Goal: Transaction & Acquisition: Subscribe to service/newsletter

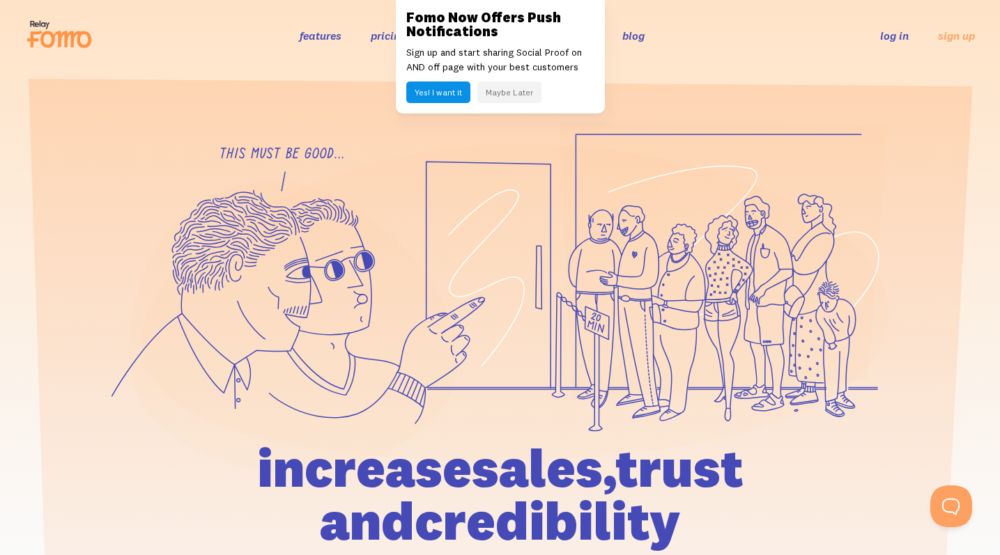
click at [526, 100] on button "Maybe Later" at bounding box center [509, 93] width 64 height 22
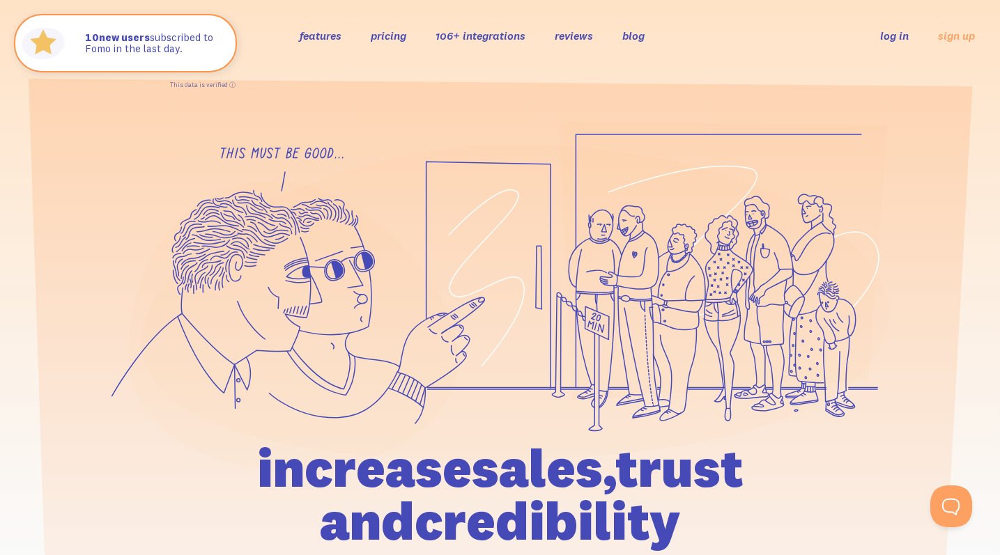
click at [318, 36] on link "features" at bounding box center [321, 36] width 42 height 14
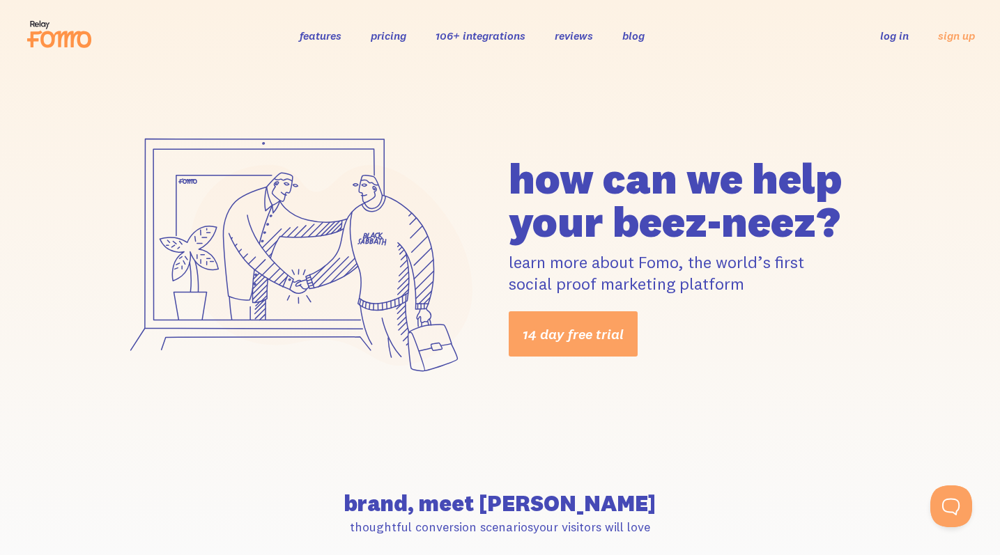
click at [318, 36] on link "features" at bounding box center [321, 36] width 42 height 14
click at [52, 44] on icon at bounding box center [65, 39] width 51 height 17
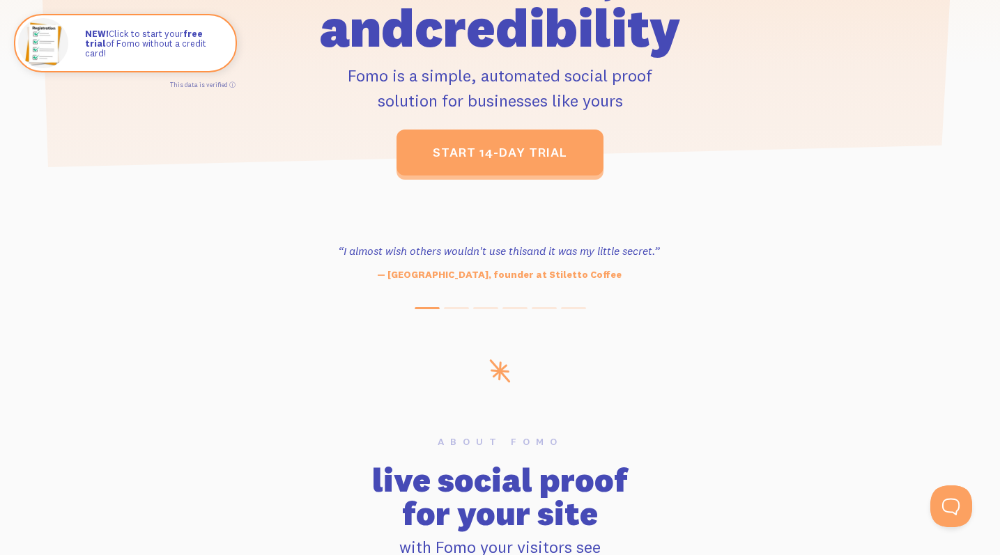
scroll to position [500, 0]
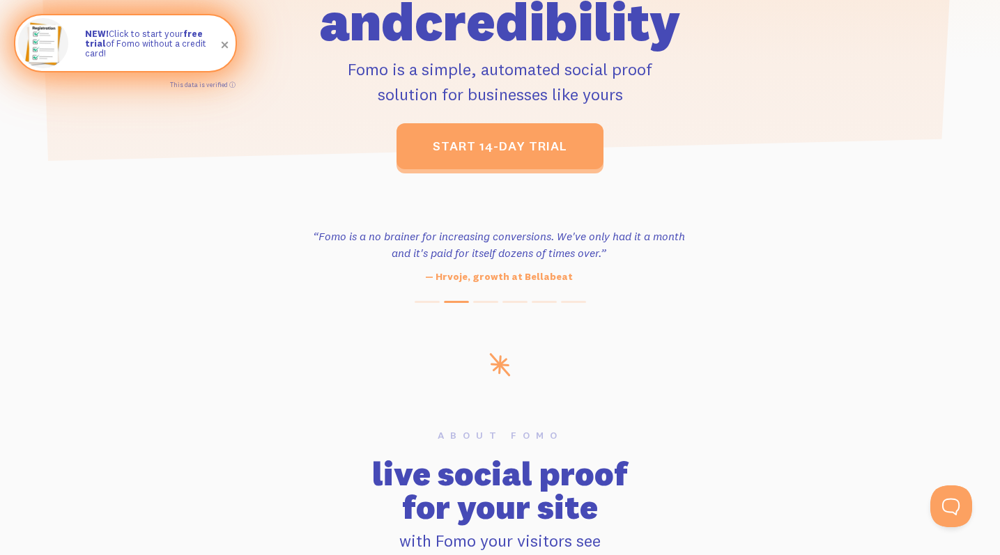
click at [191, 35] on strong "free trial" at bounding box center [144, 38] width 118 height 21
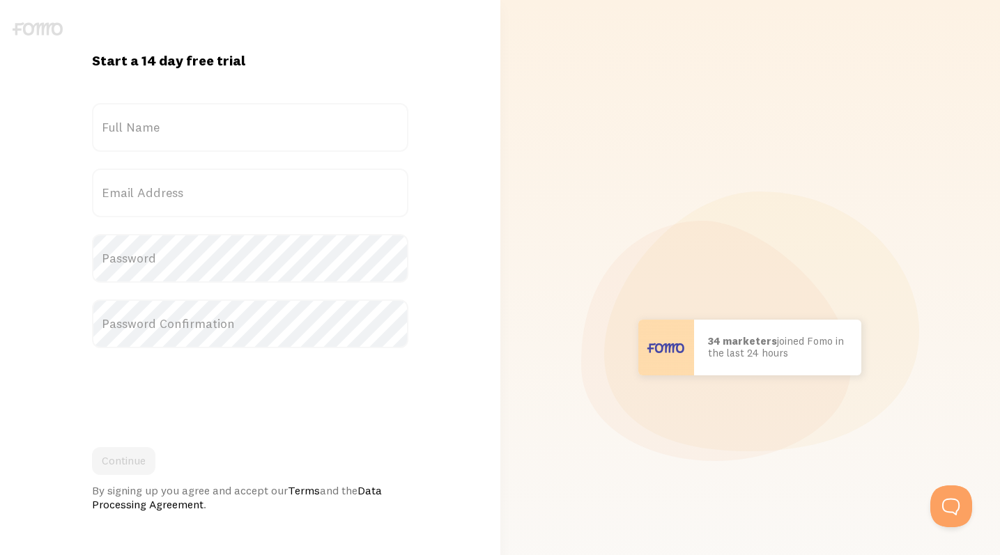
click at [173, 134] on label "Full Name" at bounding box center [250, 127] width 316 height 49
click at [173, 134] on input "Full Name" at bounding box center [250, 127] width 316 height 49
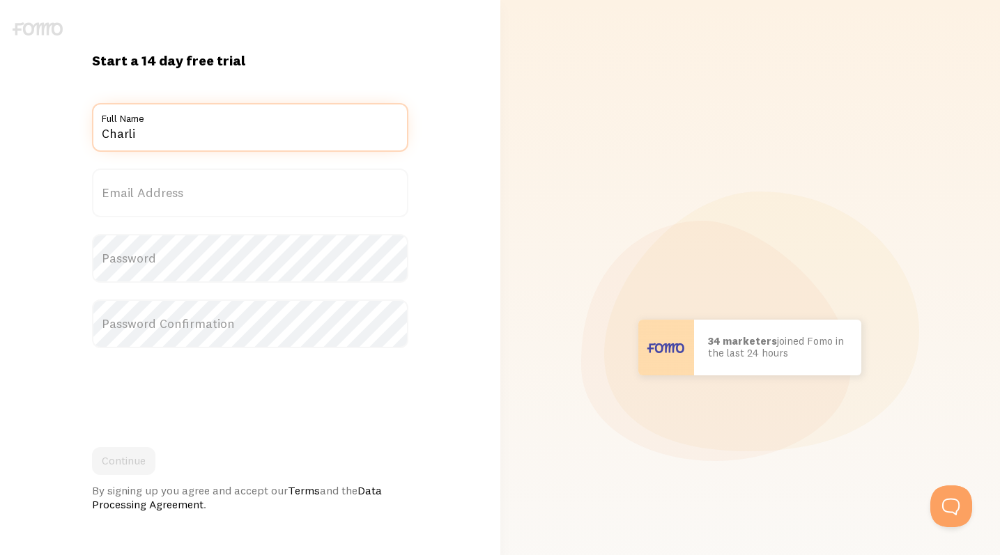
type input "[PERSON_NAME]"
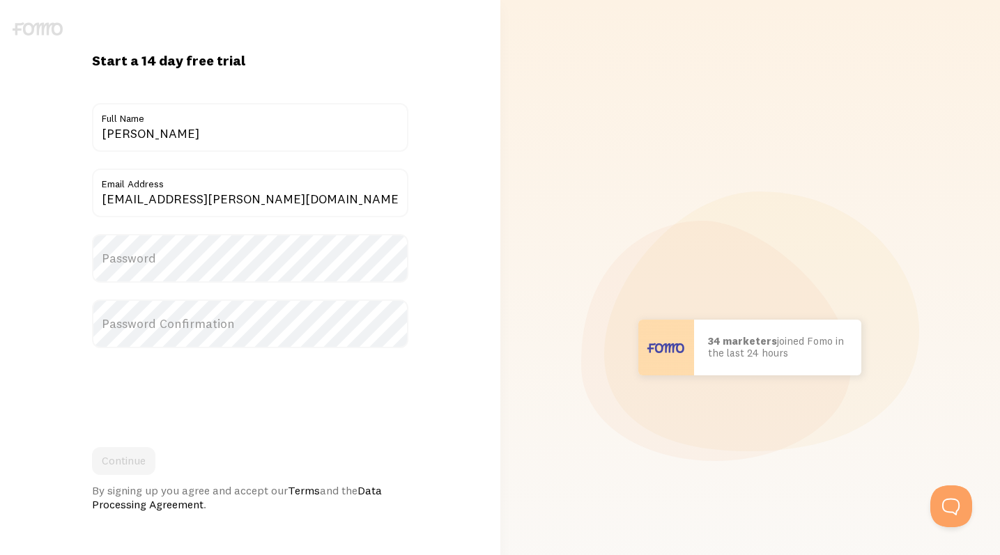
click at [167, 191] on label "Email Address" at bounding box center [250, 181] width 316 height 24
click at [167, 191] on input "[EMAIL_ADDRESS][PERSON_NAME][DOMAIN_NAME]" at bounding box center [250, 193] width 316 height 49
click at [167, 191] on label "Email Address" at bounding box center [250, 181] width 316 height 24
click at [167, 191] on input "charlie.w.handy@gmail.com" at bounding box center [250, 193] width 316 height 49
click at [167, 191] on label "Email Address" at bounding box center [250, 181] width 316 height 24
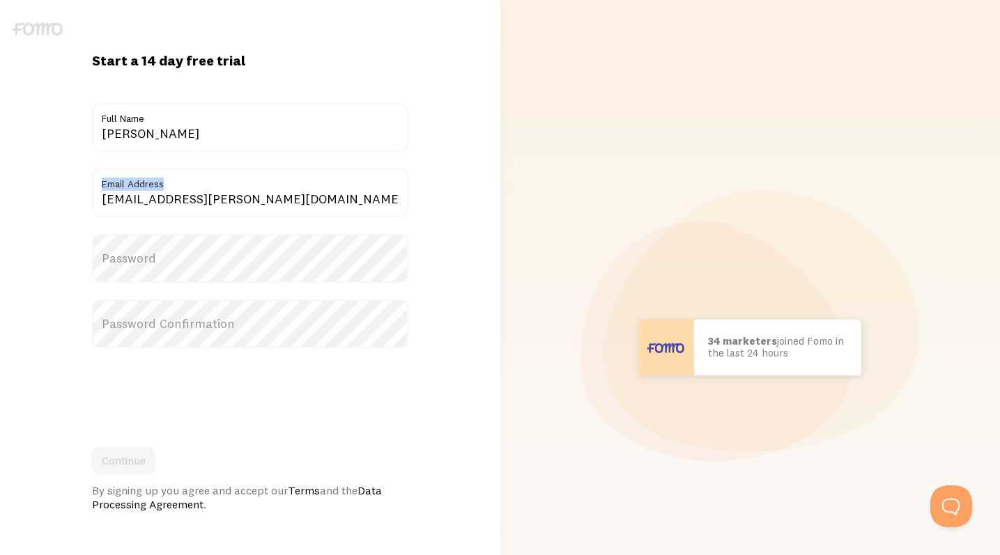
click at [167, 191] on input "charlie.w.handy@gmail.com" at bounding box center [250, 193] width 316 height 49
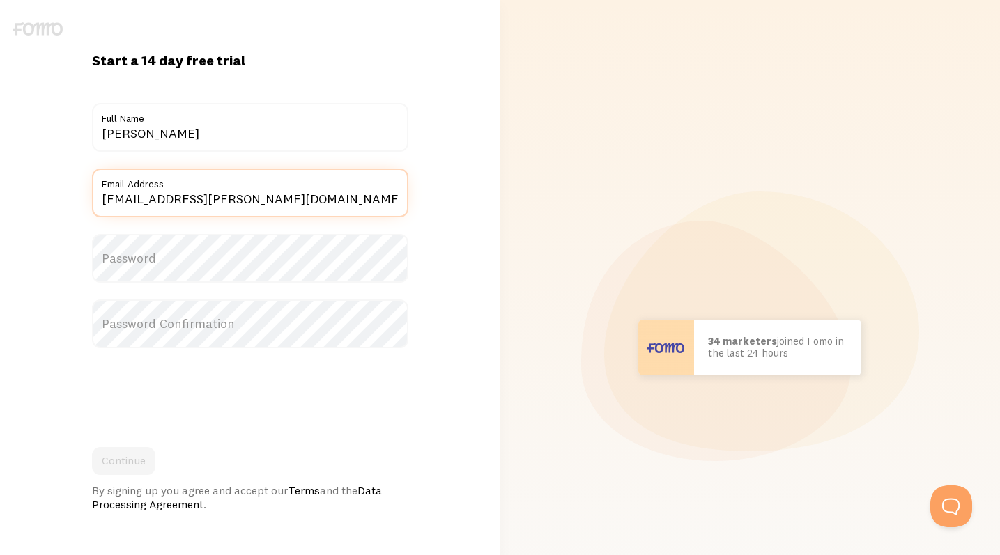
click at [160, 203] on input "charlie.w.handy@gmail.com" at bounding box center [250, 193] width 316 height 49
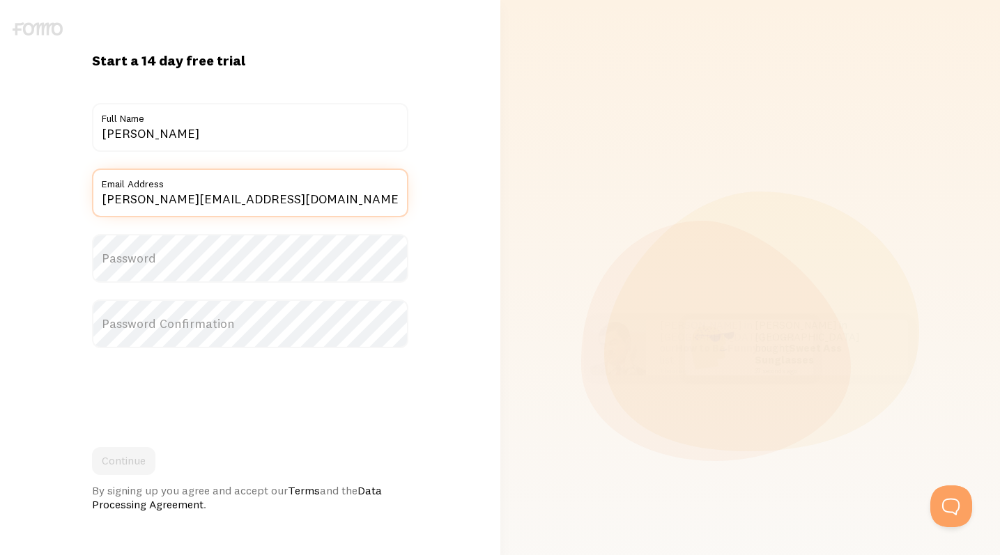
type input "charlie.handy@beamsuntory.com"
click at [165, 257] on label "Password" at bounding box center [250, 258] width 316 height 49
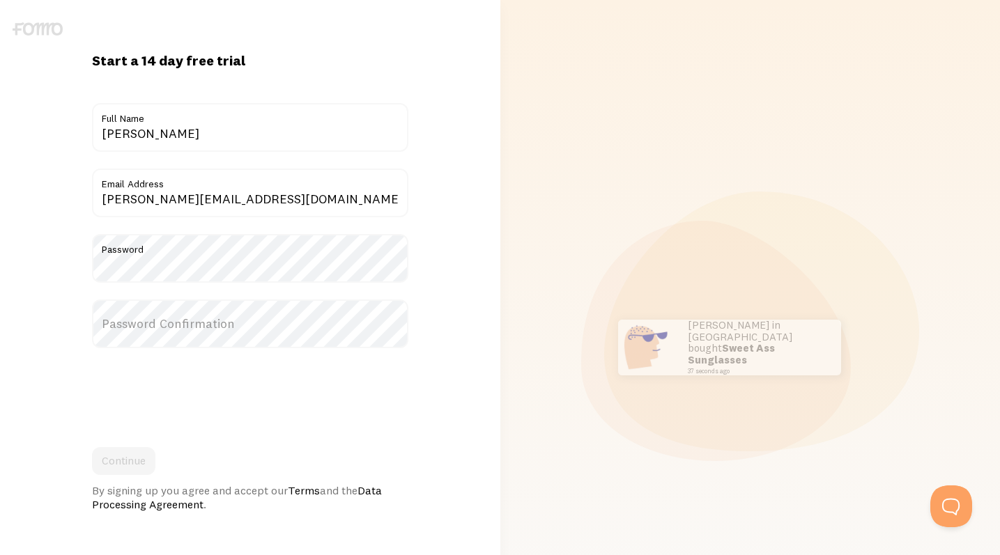
click at [180, 320] on label "Password Confirmation" at bounding box center [250, 324] width 316 height 49
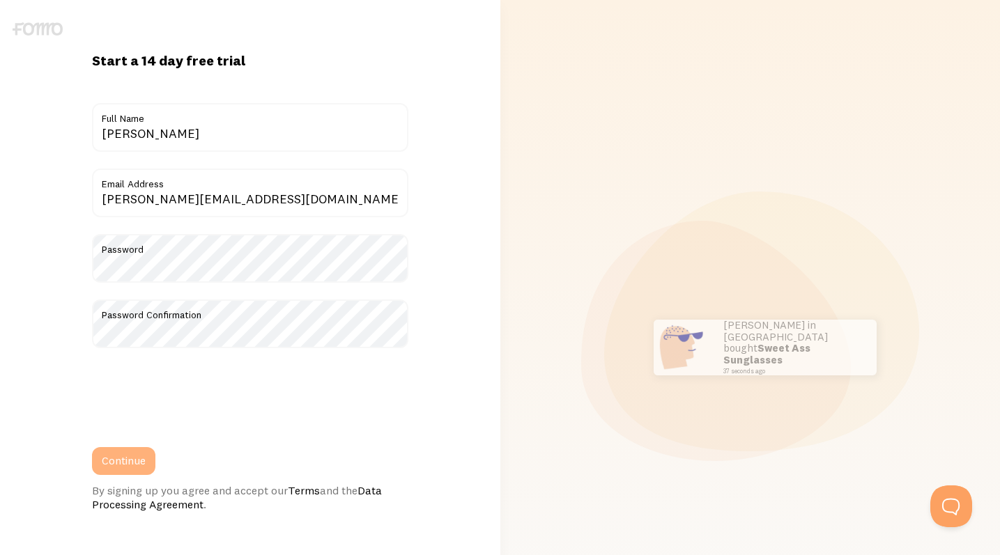
click at [118, 461] on button "Continue" at bounding box center [123, 461] width 63 height 28
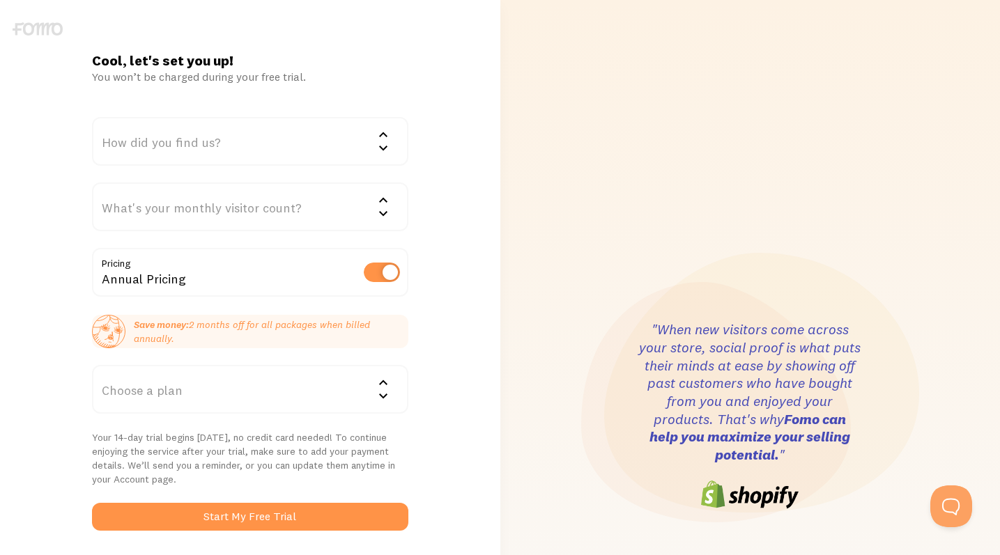
click at [384, 272] on label at bounding box center [382, 273] width 36 height 20
click at [384, 272] on input "checkbox" at bounding box center [382, 273] width 36 height 20
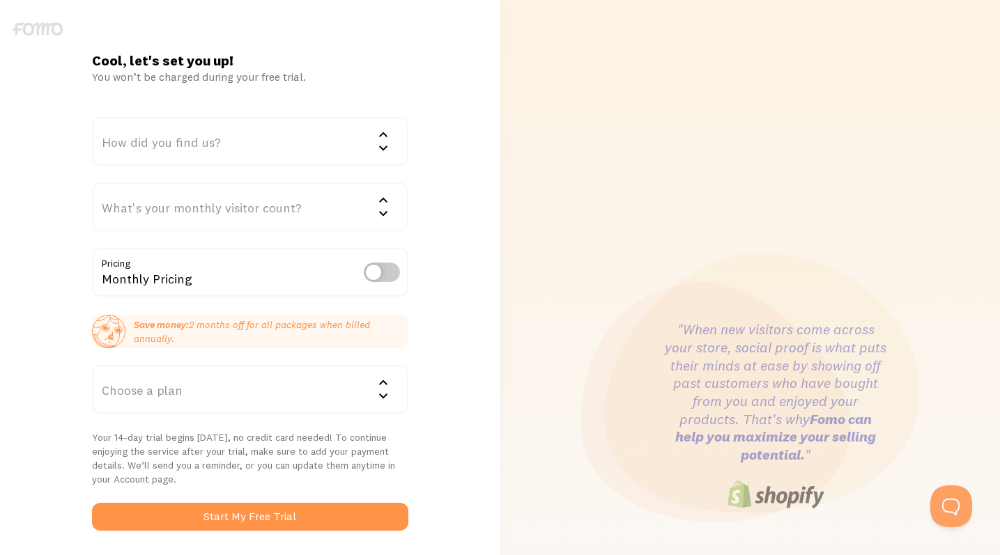
click at [384, 272] on label at bounding box center [382, 273] width 36 height 20
click at [384, 272] on input "checkbox" at bounding box center [382, 273] width 36 height 20
checkbox input "true"
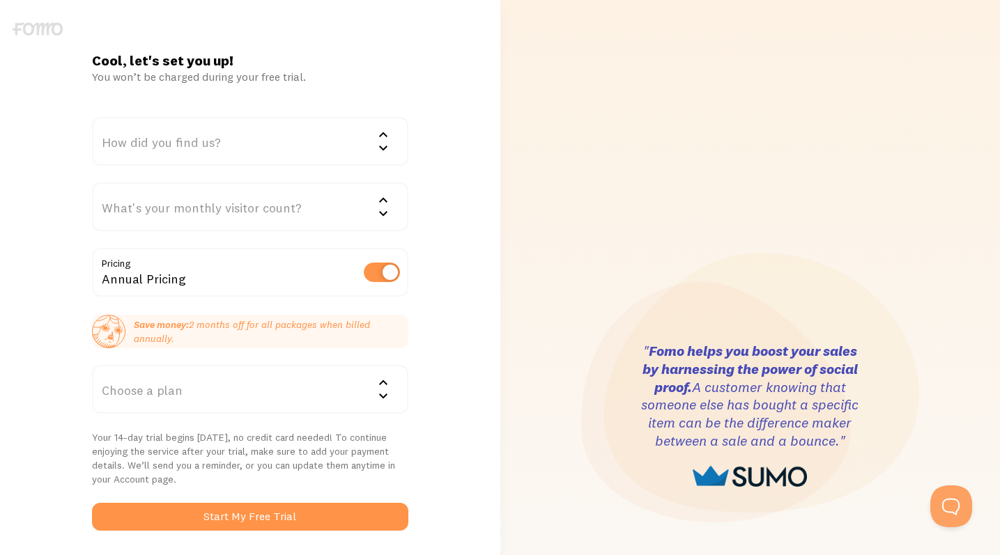
click at [369, 407] on div "Choose a plan" at bounding box center [250, 389] width 316 height 49
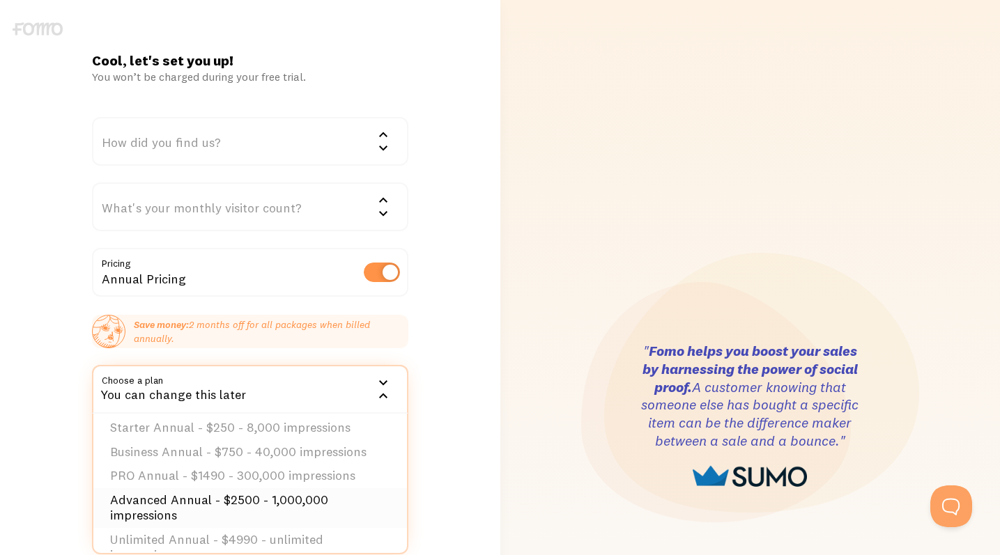
scroll to position [13, 0]
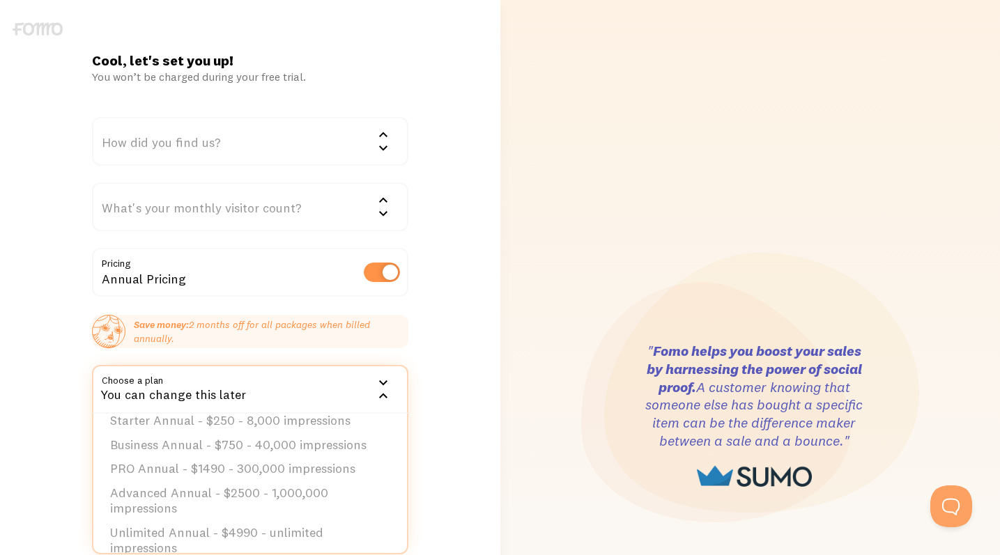
click at [463, 403] on div "Cool, let's set you up! You won’t be charged during your free trial. How did yo…" at bounding box center [250, 416] width 500 height 729
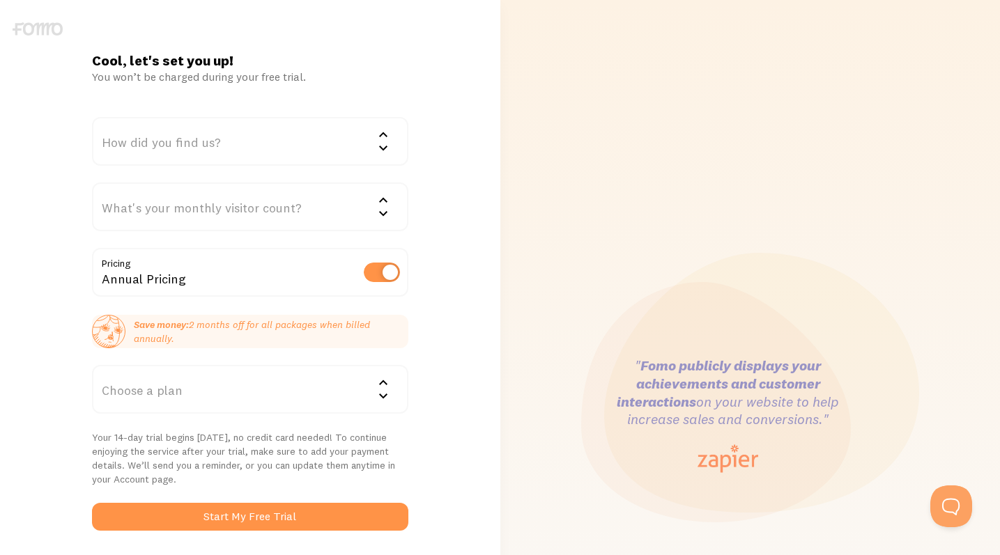
click at [300, 153] on div "How did you find us?" at bounding box center [250, 141] width 316 height 49
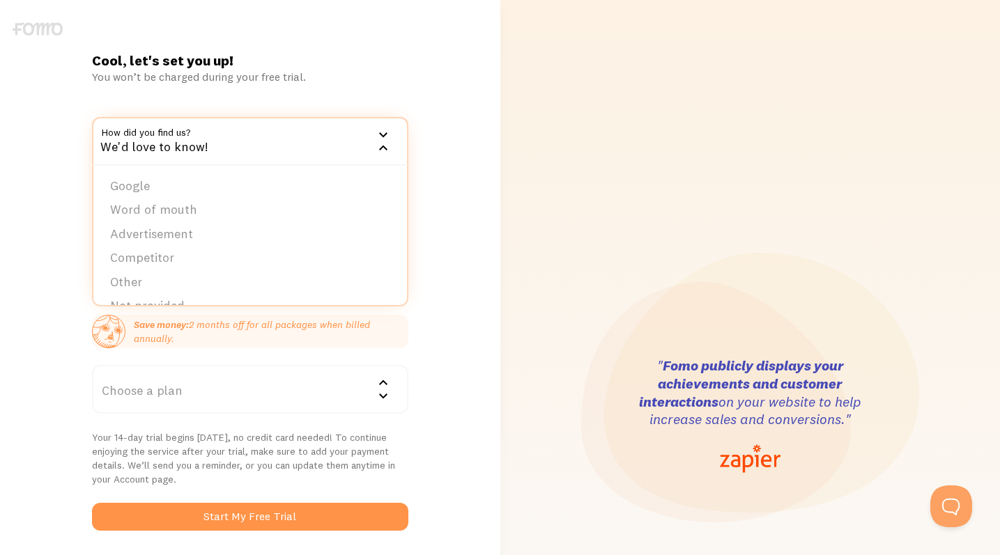
click at [277, 70] on div "You won’t be charged during your free trial." at bounding box center [250, 77] width 316 height 14
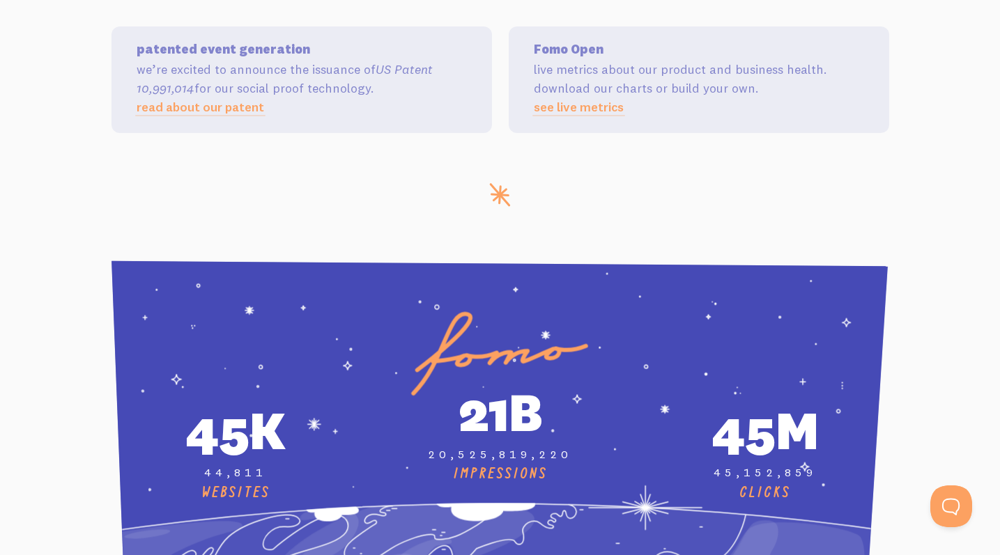
scroll to position [4950, 0]
